Goal: Information Seeking & Learning: Learn about a topic

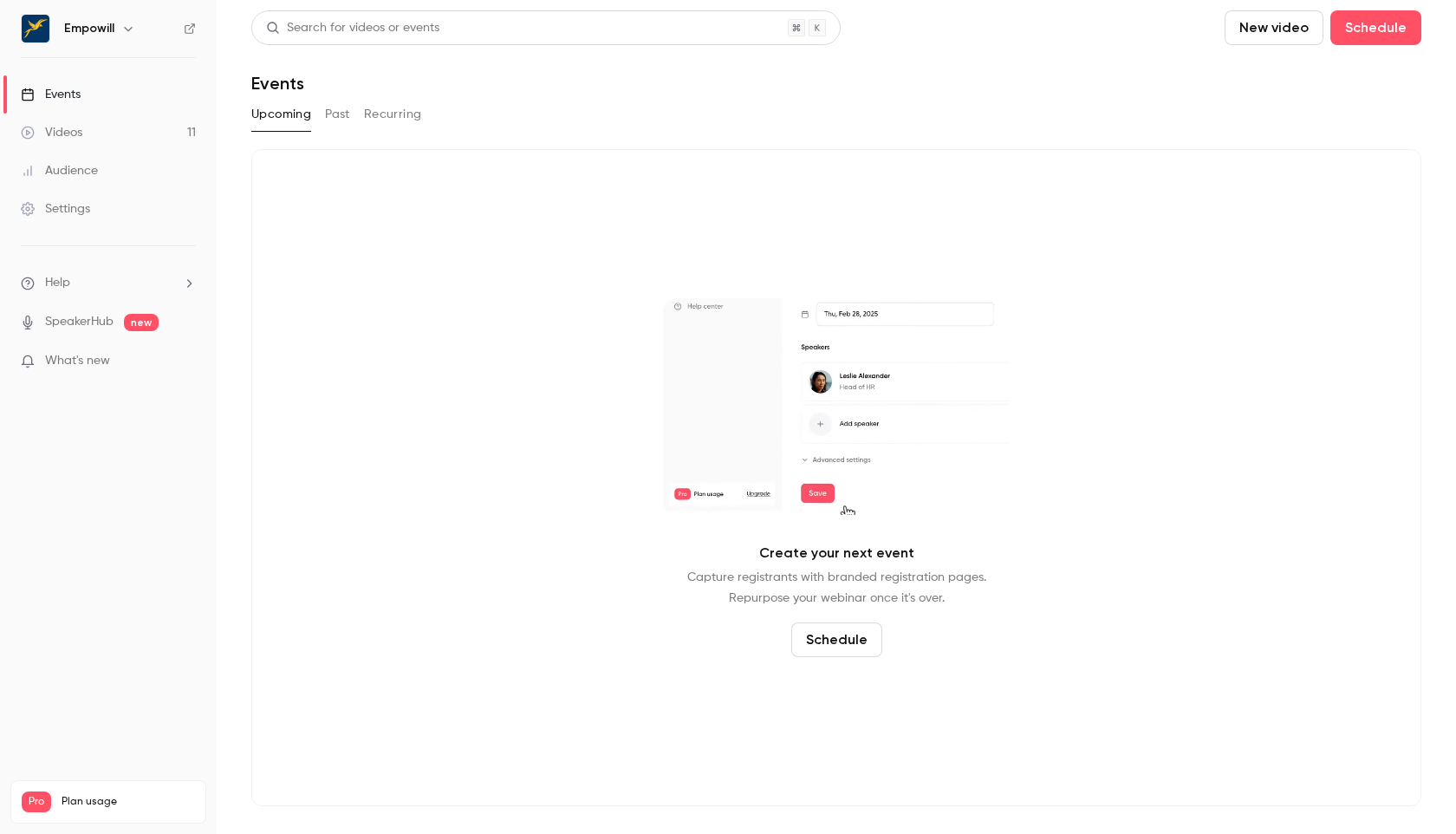
click at [343, 120] on button "Past" at bounding box center [338, 114] width 25 height 28
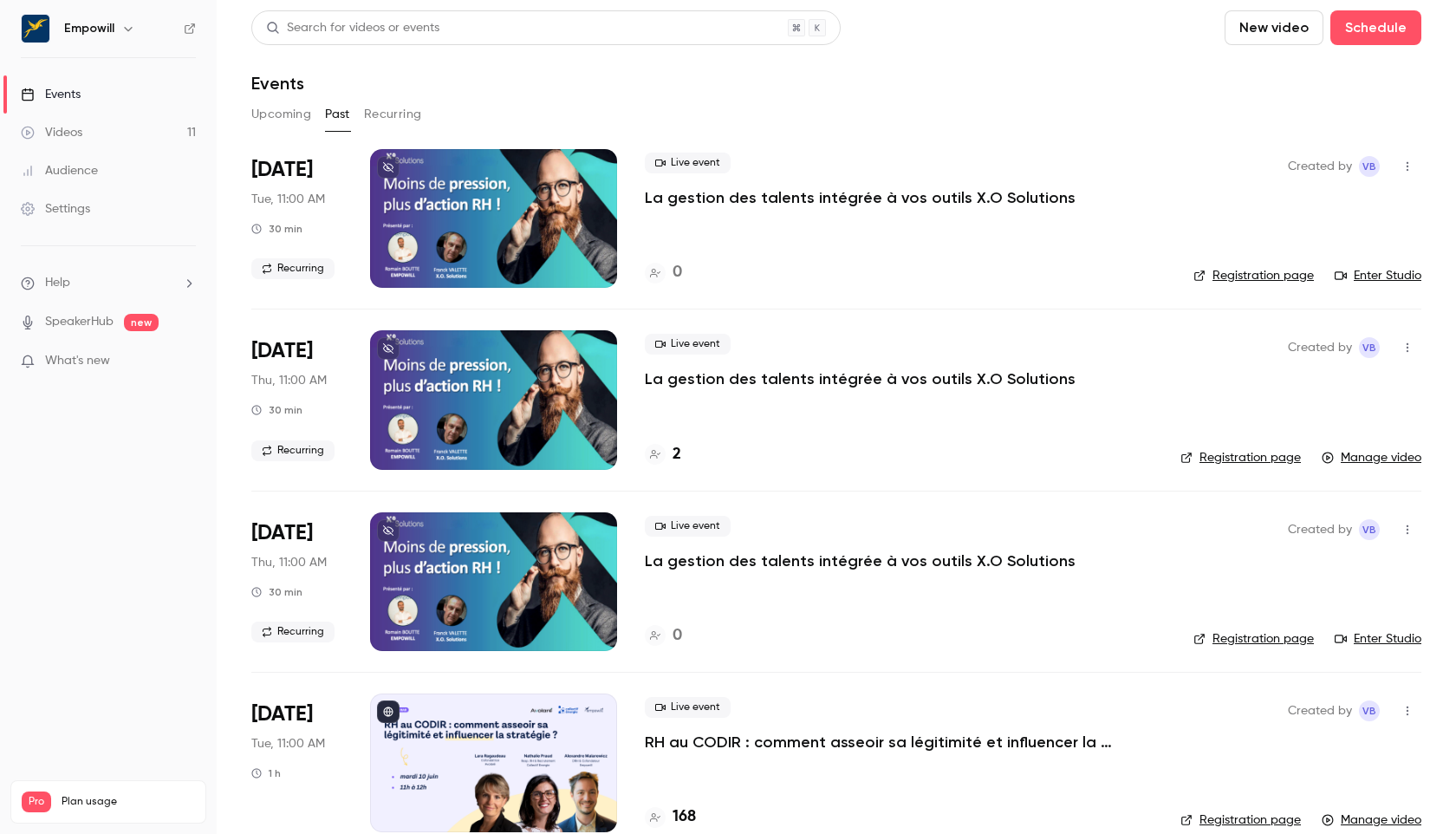
click at [110, 45] on nav "Empowill Events Videos 11 Audience Settings Help SpeakerHub new What's new Pro …" at bounding box center [108, 417] width 217 height 834
click at [116, 26] on div "Empowill" at bounding box center [117, 28] width 106 height 21
click at [126, 26] on icon "button" at bounding box center [128, 28] width 13 height 13
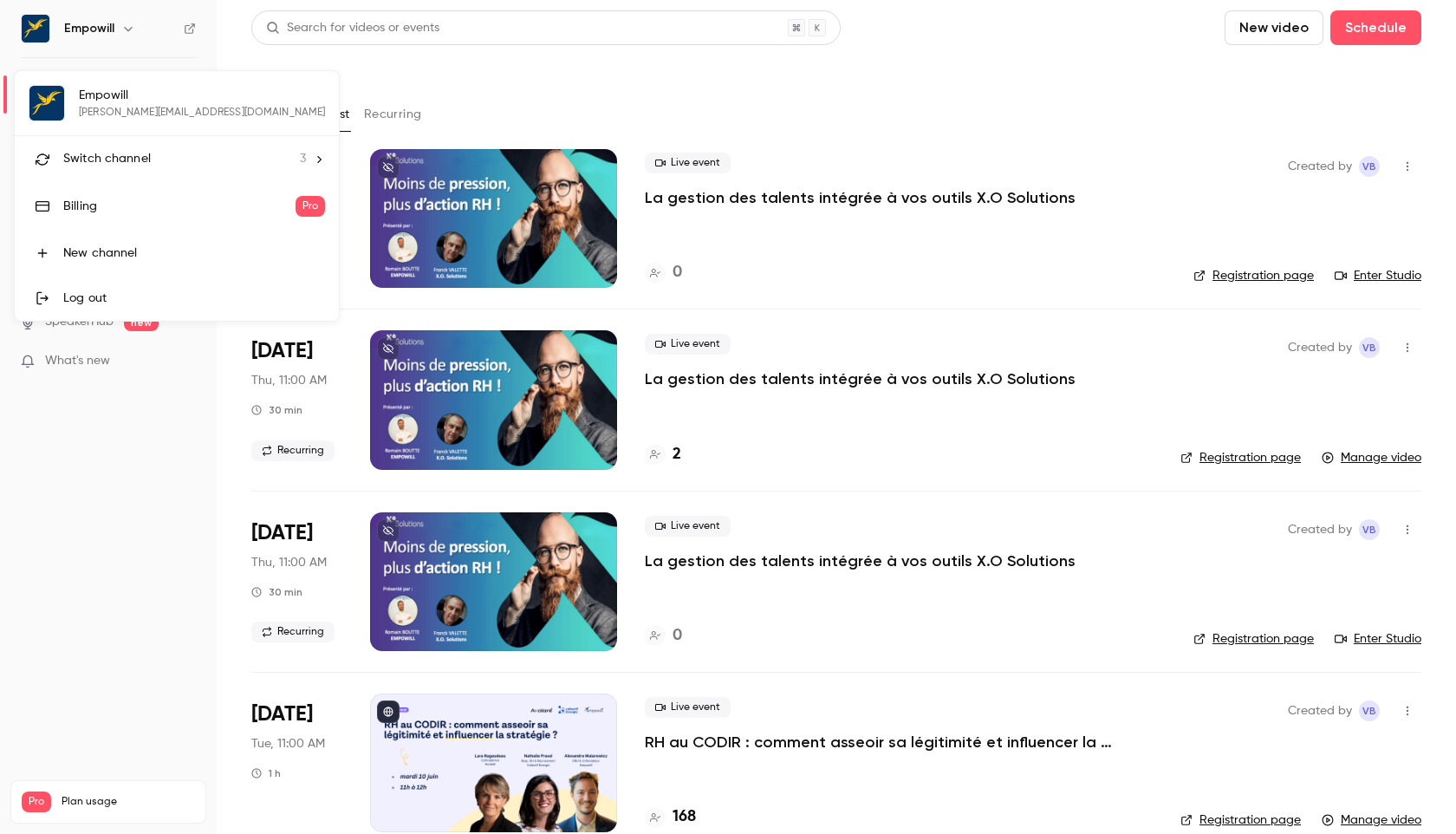
click at [102, 148] on li "Switch channel 3" at bounding box center [176, 158] width 324 height 46
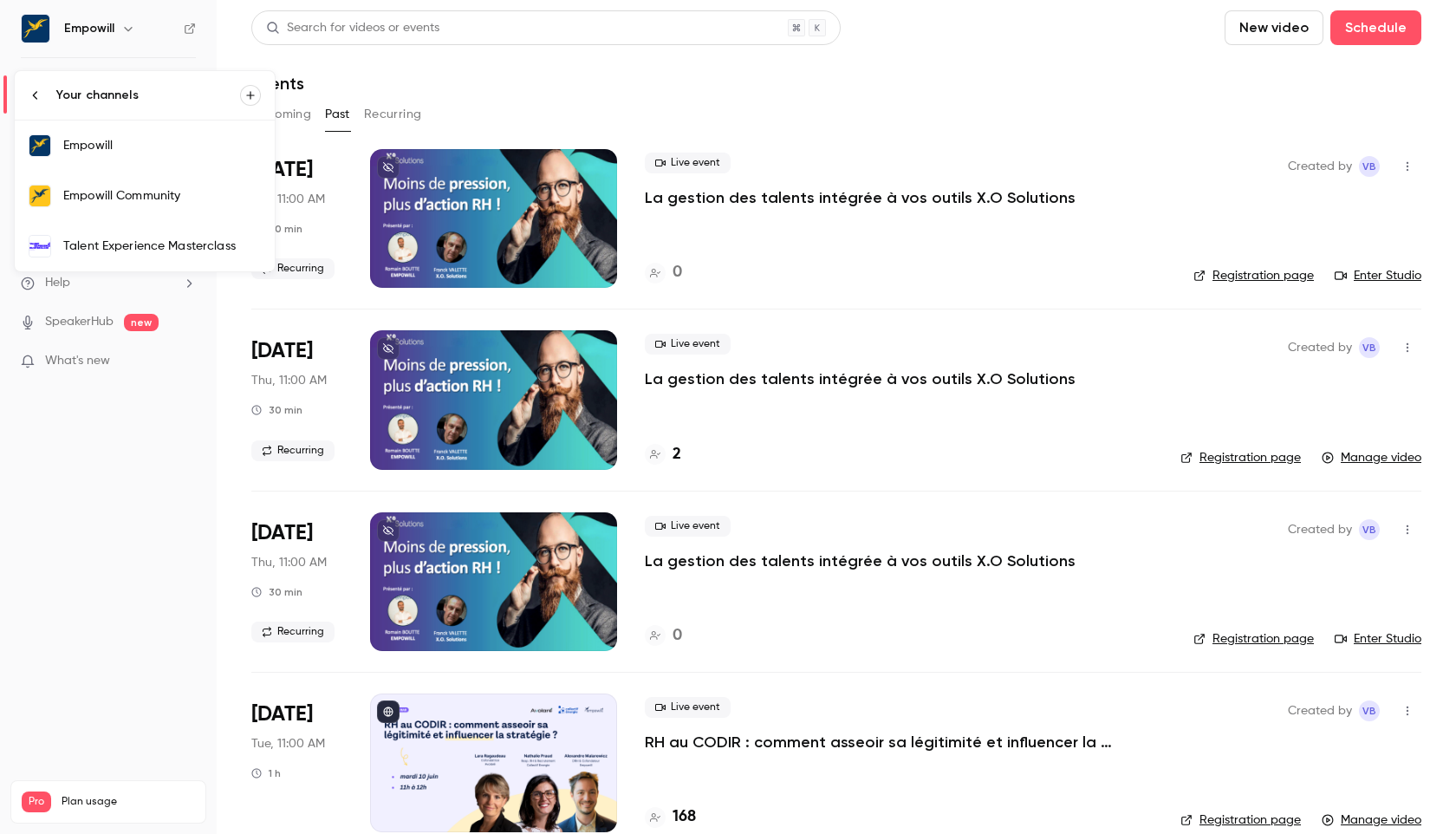
click at [141, 188] on div "Empowill Community" at bounding box center [162, 195] width 198 height 17
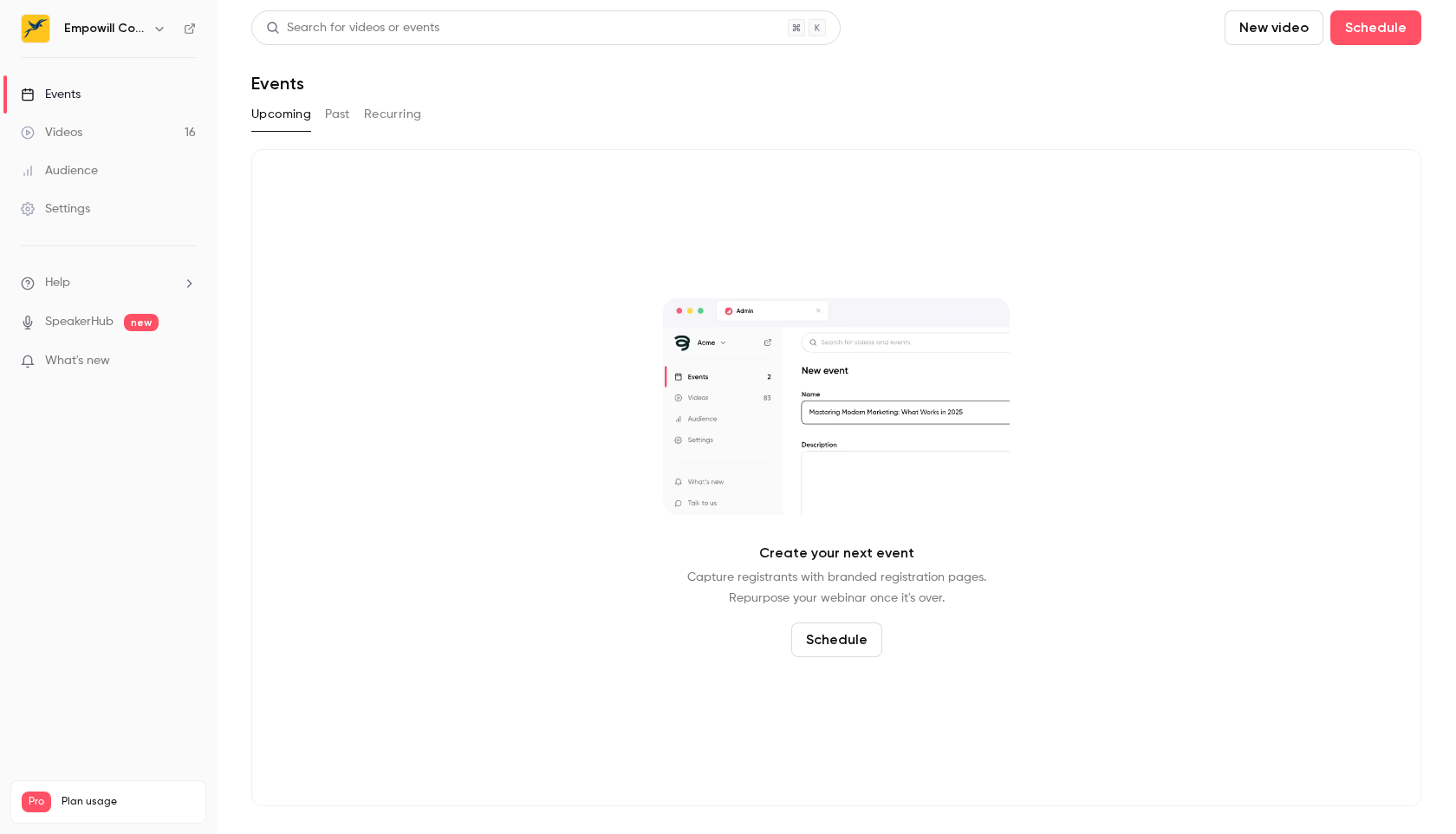
click at [347, 119] on button "Past" at bounding box center [338, 114] width 25 height 28
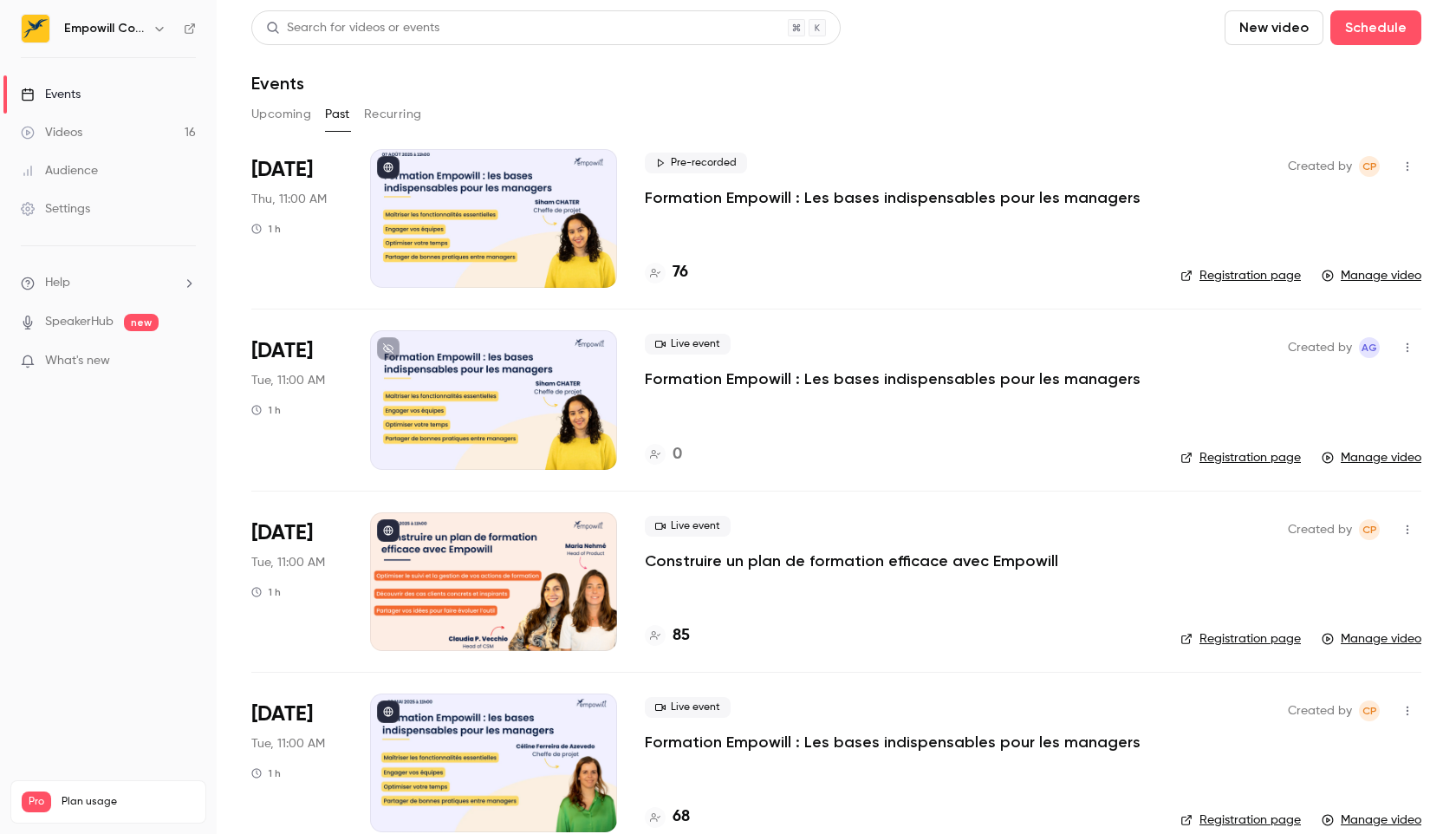
click at [342, 173] on div "[DATE] Thu, 11:00 AM 1 h" at bounding box center [297, 218] width 91 height 138
click at [559, 232] on div at bounding box center [493, 218] width 247 height 138
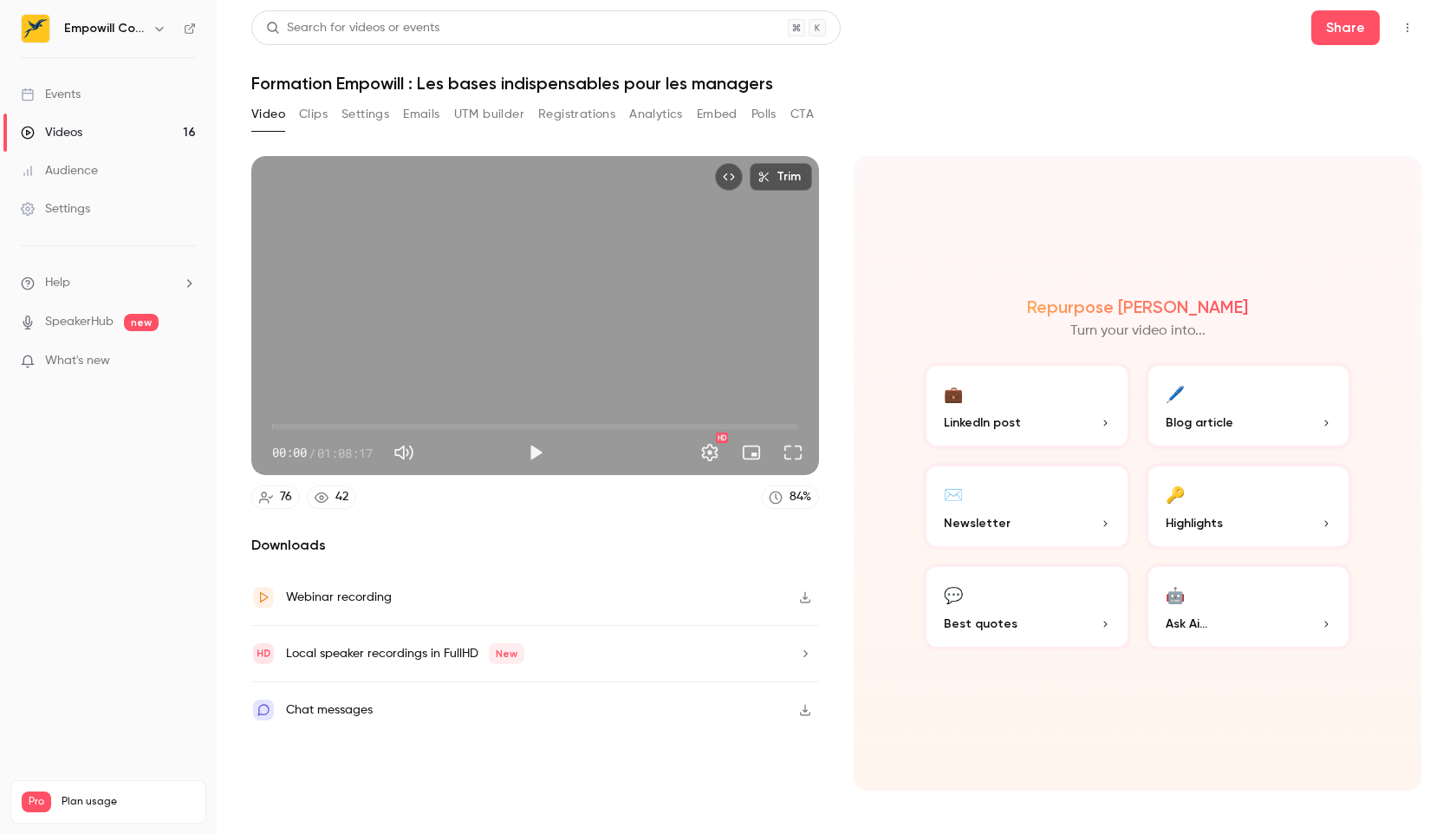
click at [371, 117] on button "Settings" at bounding box center [365, 114] width 48 height 28
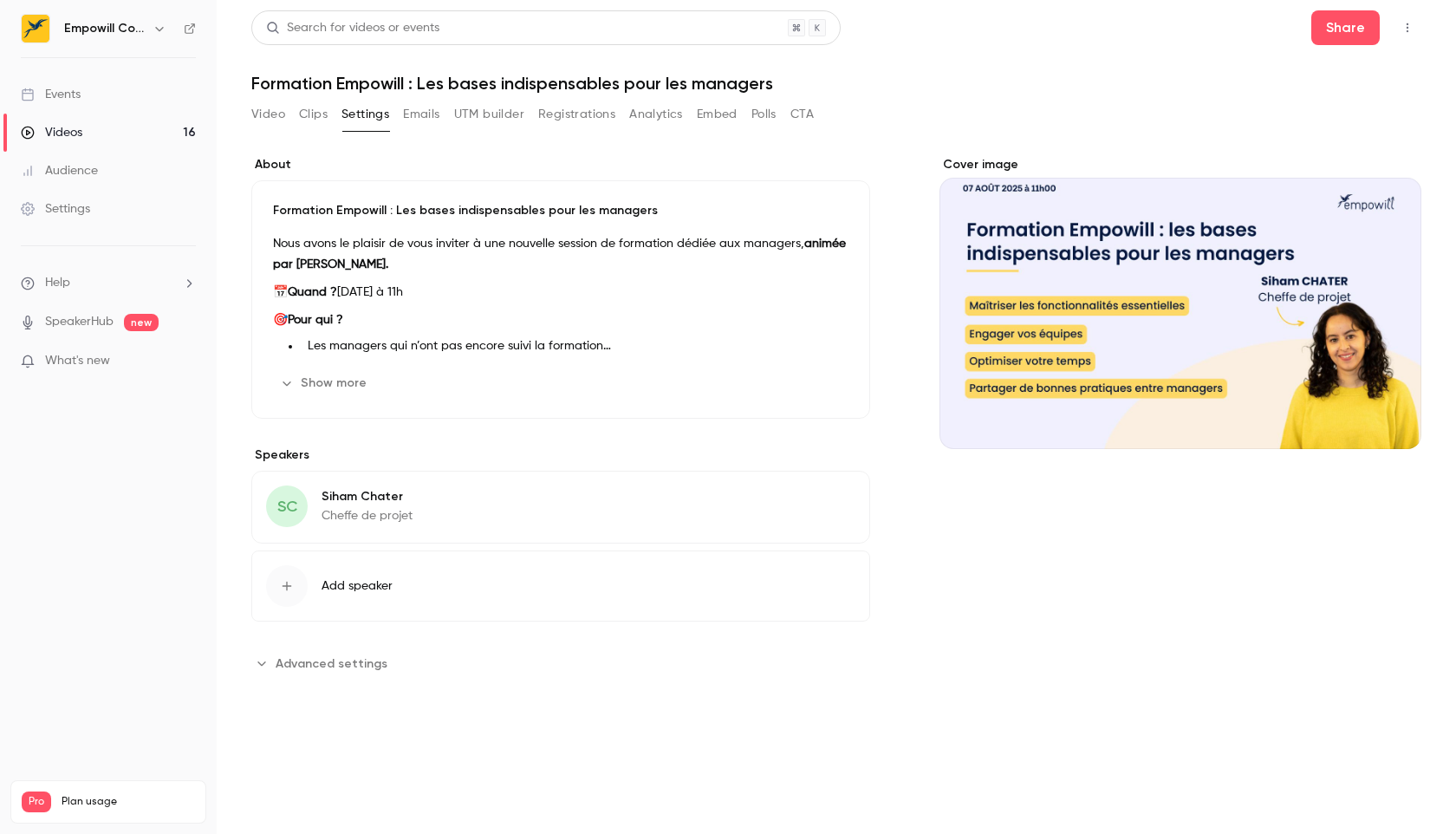
click at [309, 116] on button "Clips" at bounding box center [314, 114] width 29 height 28
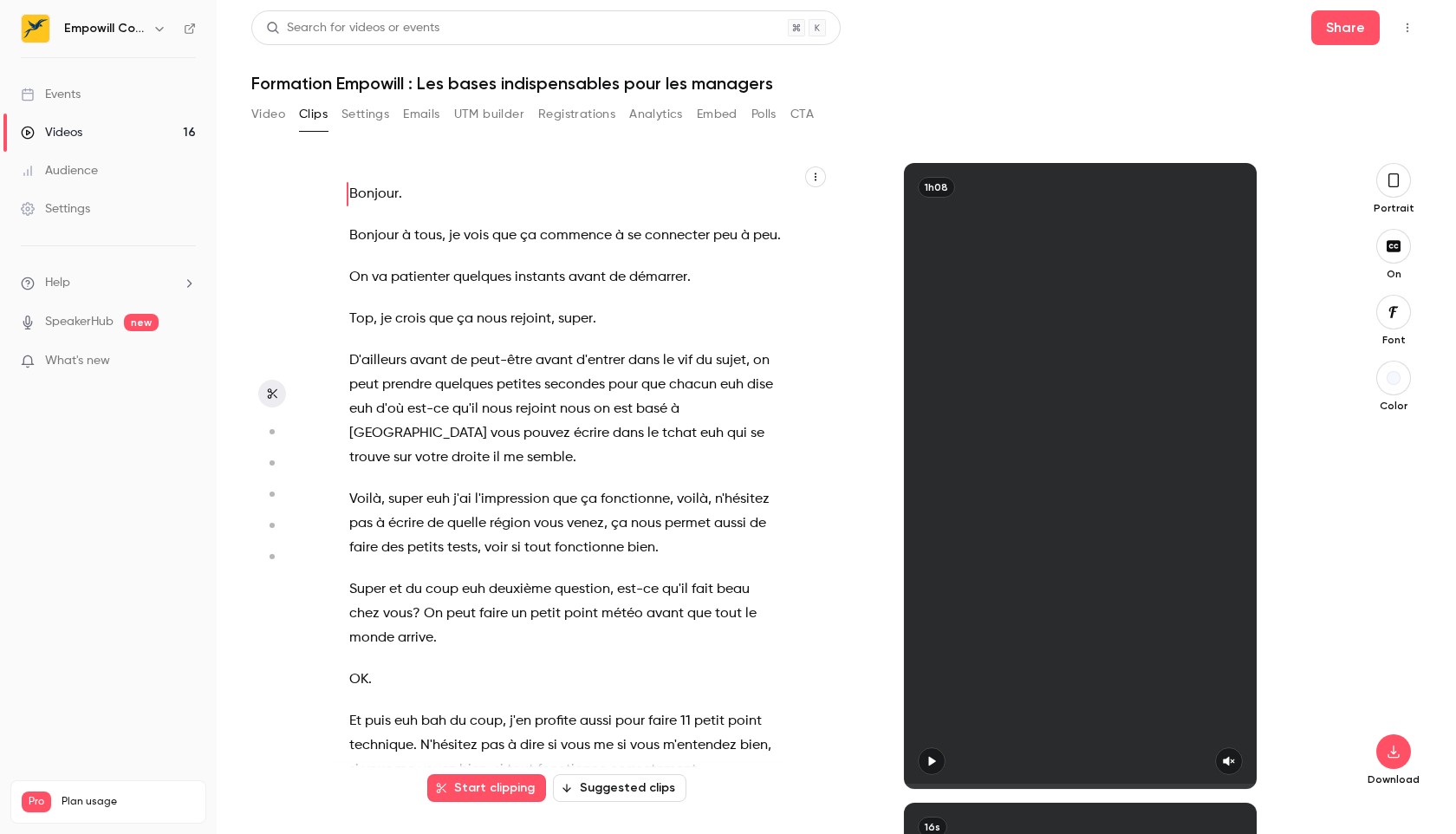
click at [555, 113] on button "Registrations" at bounding box center [577, 114] width 77 height 28
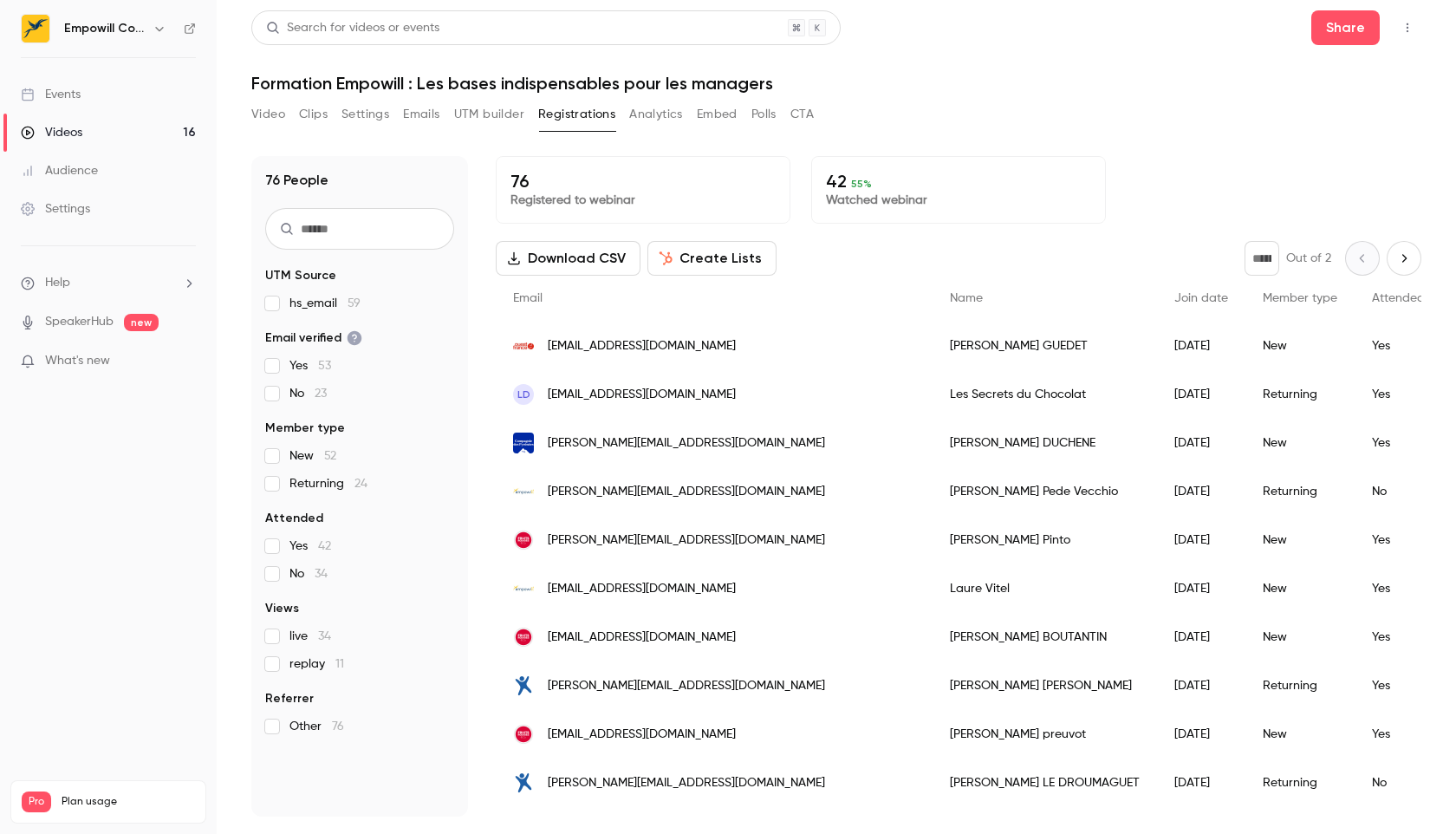
click at [715, 117] on button "Embed" at bounding box center [716, 114] width 40 height 28
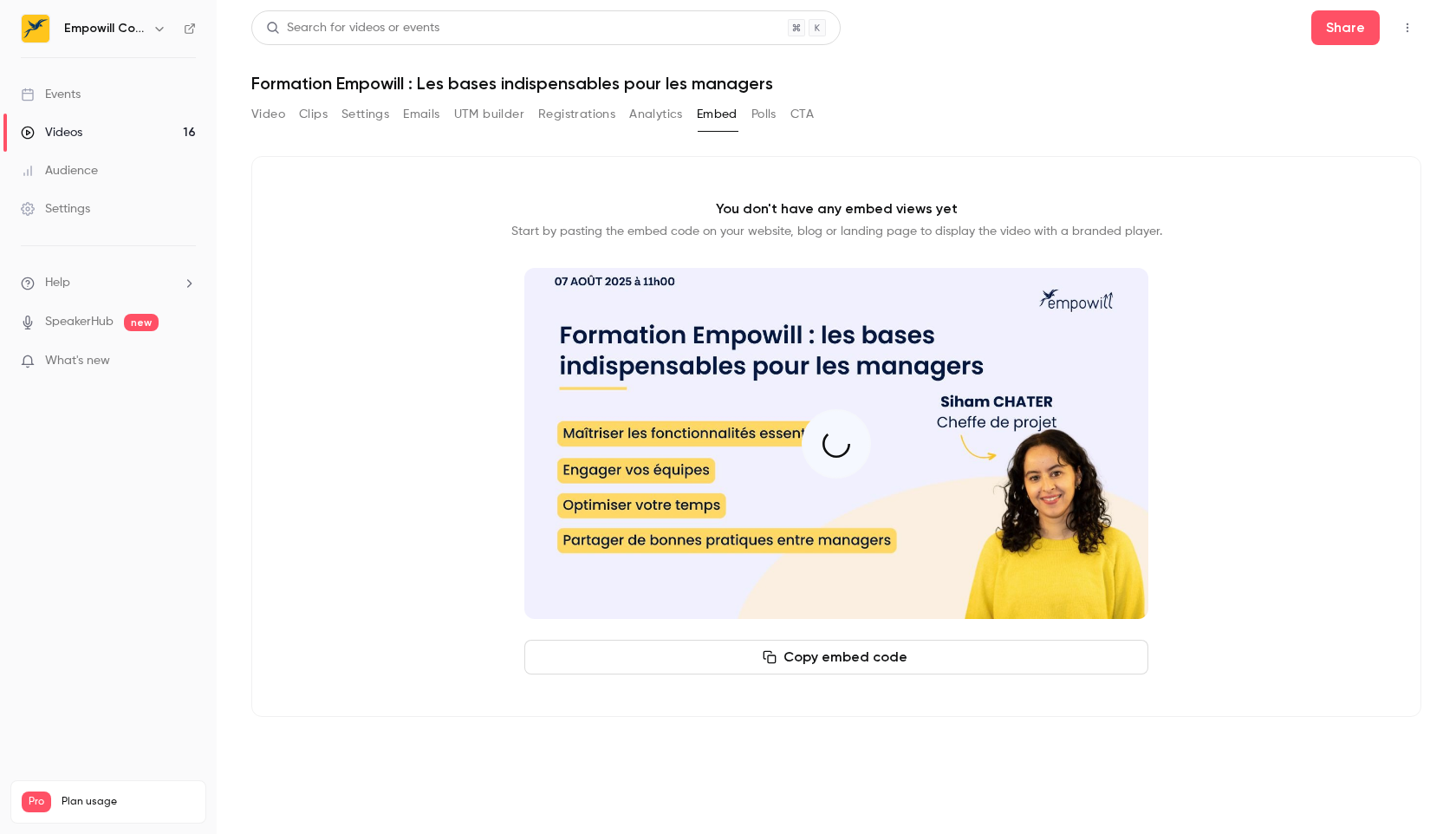
click at [635, 119] on button "Analytics" at bounding box center [656, 114] width 54 height 28
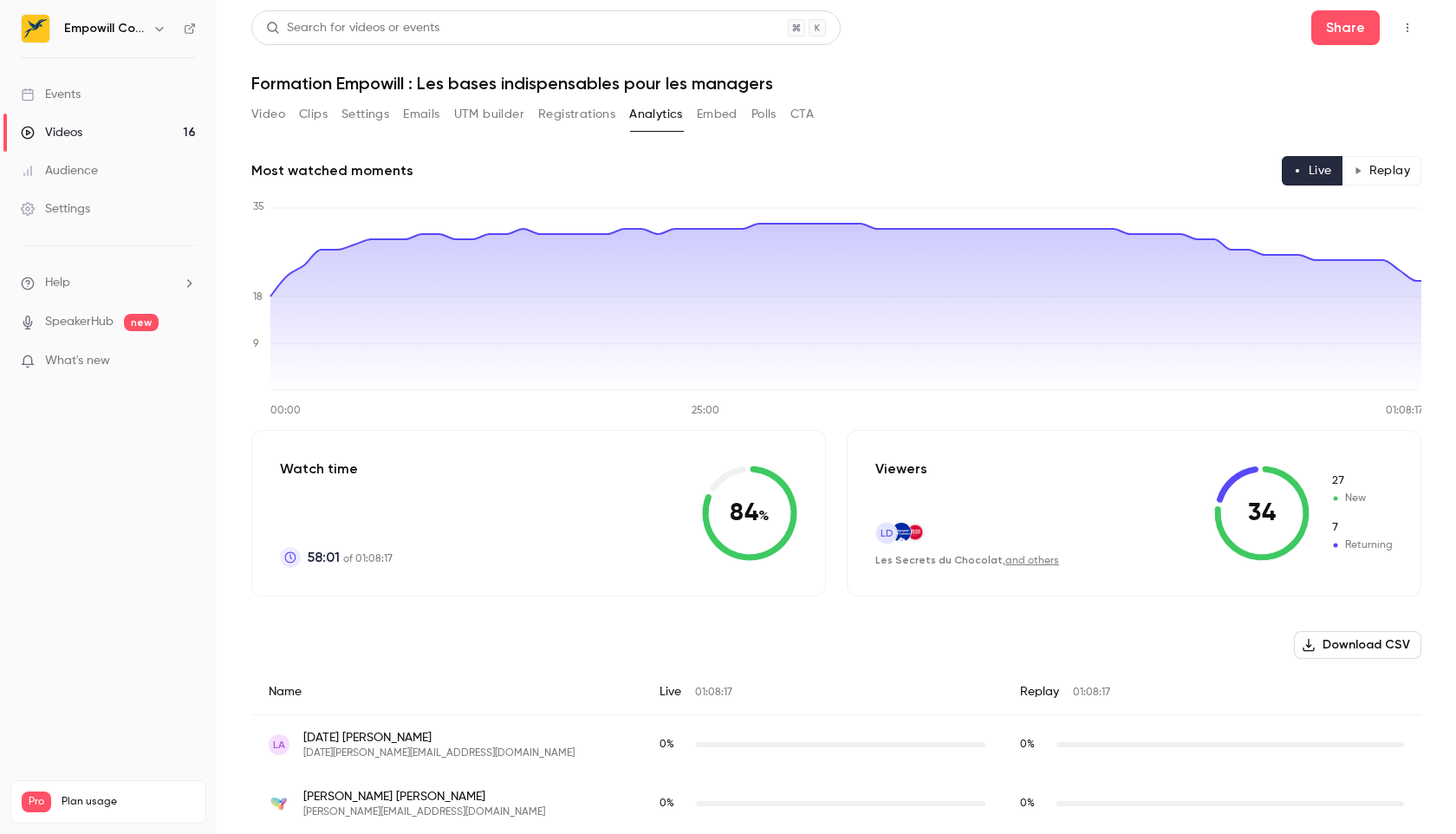
click at [1240, 477] on icon at bounding box center [1238, 484] width 42 height 37
click at [1357, 825] on div "0 %" at bounding box center [1212, 803] width 419 height 59
